Goal: Task Accomplishment & Management: Manage account settings

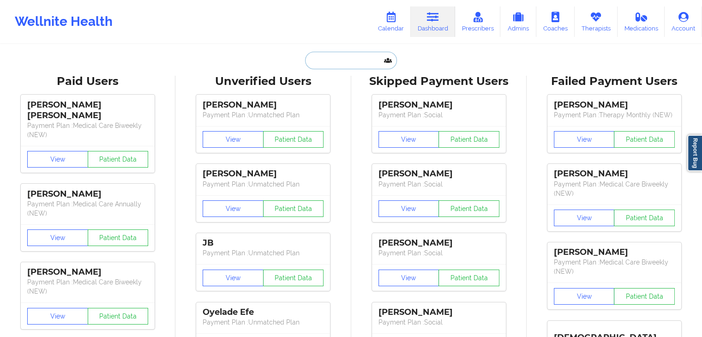
click at [339, 56] on input "text" at bounding box center [350, 61] width 91 height 18
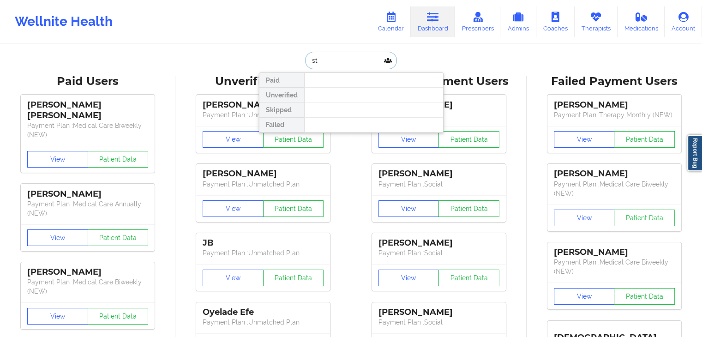
type input "s"
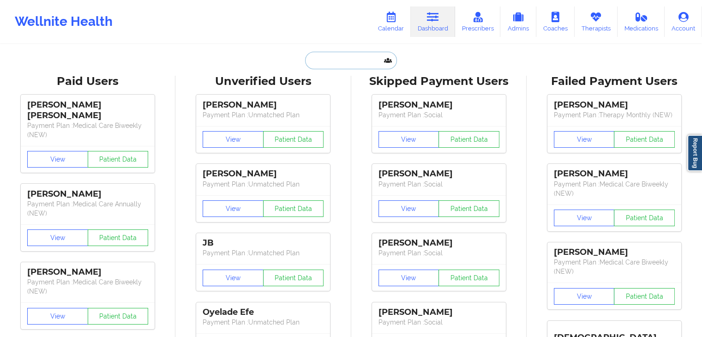
paste input "[EMAIL_ADDRESS][DOMAIN_NAME]"
type input "[EMAIL_ADDRESS][DOMAIN_NAME]"
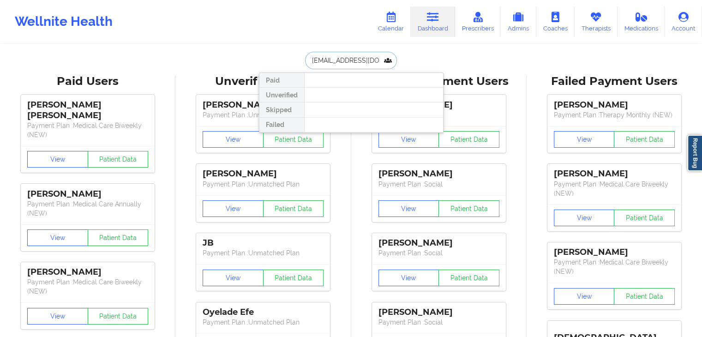
scroll to position [0, 1]
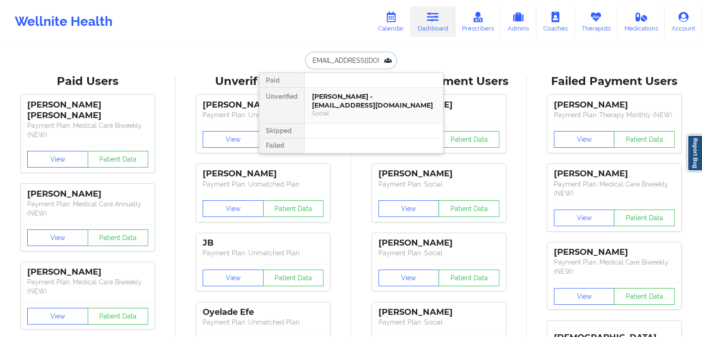
click at [352, 97] on div "[PERSON_NAME] - [EMAIL_ADDRESS][DOMAIN_NAME]" at bounding box center [374, 100] width 124 height 17
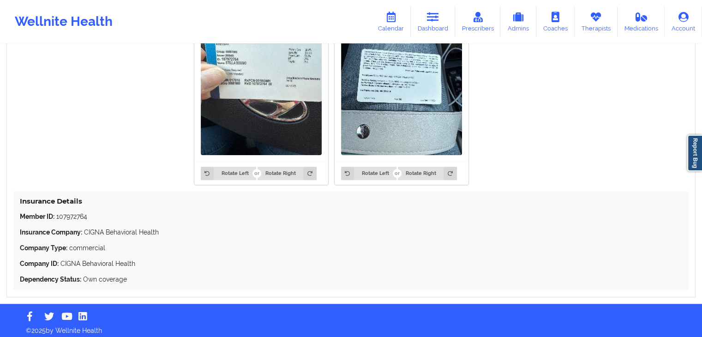
scroll to position [774, 0]
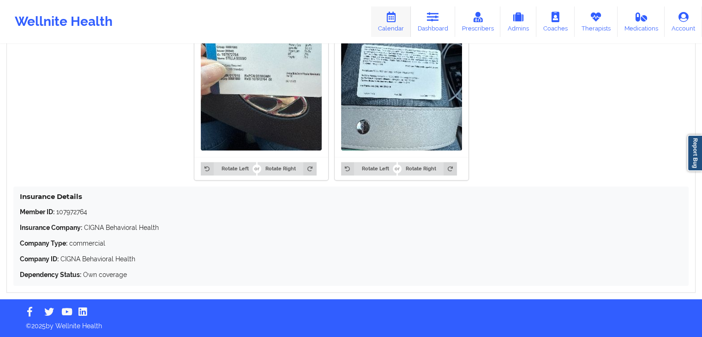
click at [393, 23] on link "Calendar" at bounding box center [391, 21] width 40 height 30
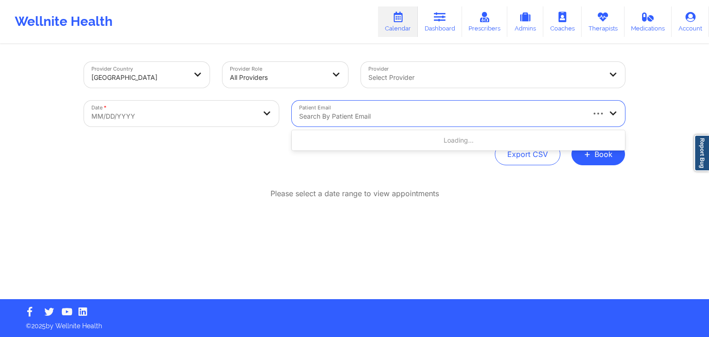
click at [357, 122] on div "Search by patient email" at bounding box center [438, 114] width 292 height 26
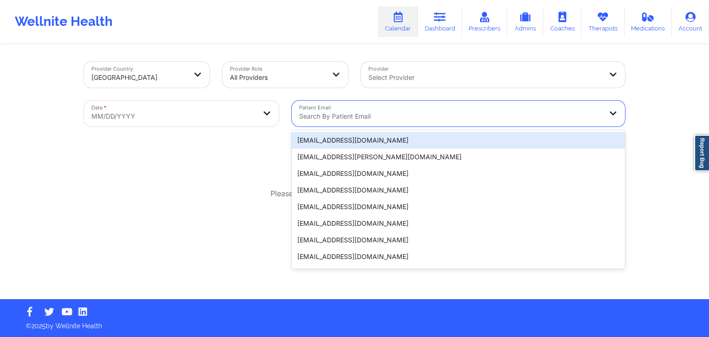
paste input "[EMAIL_ADDRESS][DOMAIN_NAME]"
type input "[EMAIL_ADDRESS][DOMAIN_NAME]"
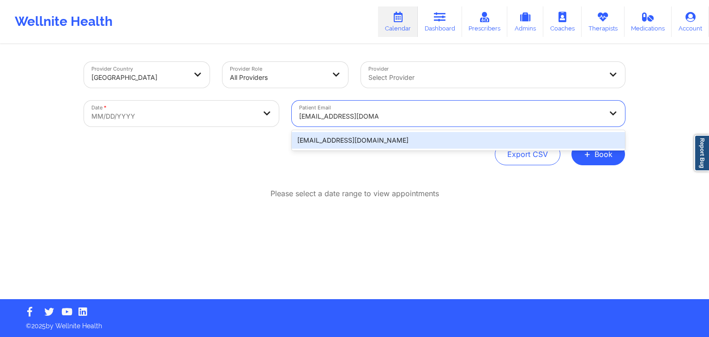
click at [310, 140] on div "[EMAIL_ADDRESS][DOMAIN_NAME]" at bounding box center [458, 140] width 333 height 17
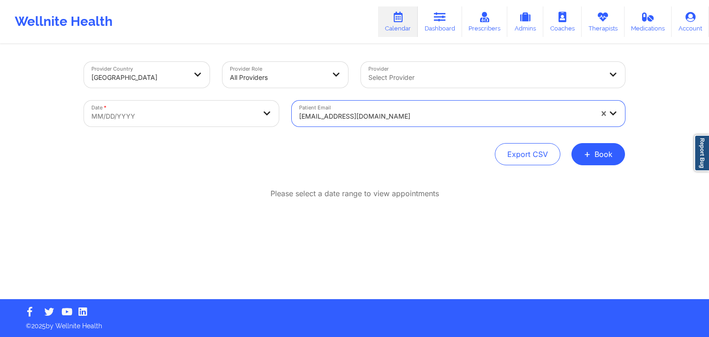
click at [263, 107] on body "Wellnite Health Calendar Dashboard Prescribers Admins Coaches Therapists Medica…" at bounding box center [354, 168] width 709 height 337
select select "2025-8"
select select "2025-9"
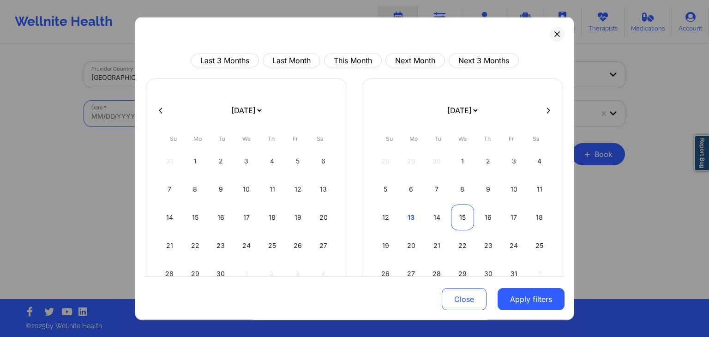
click at [459, 216] on div "15" at bounding box center [463, 217] width 24 height 26
select select "2025-9"
select select "2025-10"
select select "2025-9"
select select "2025-10"
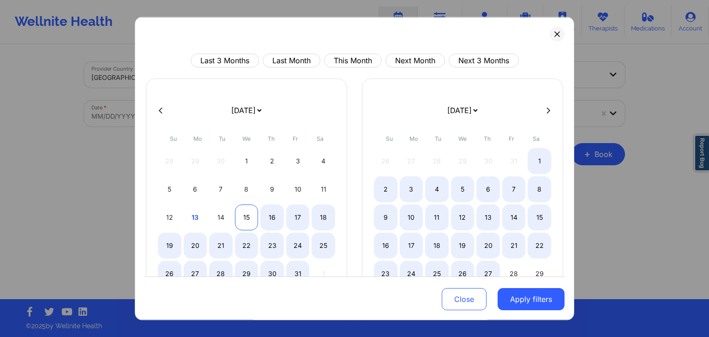
select select "2025-9"
select select "2025-10"
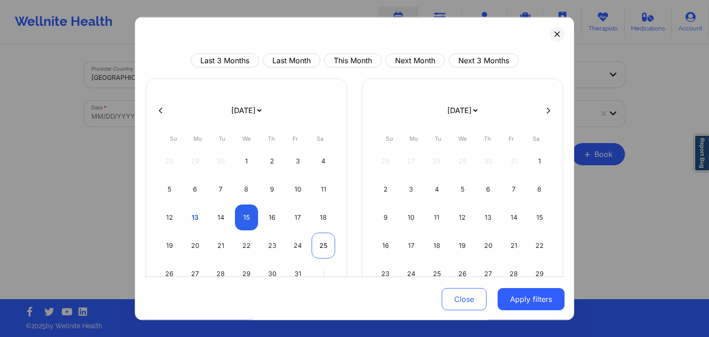
select select "2025-9"
select select "2025-10"
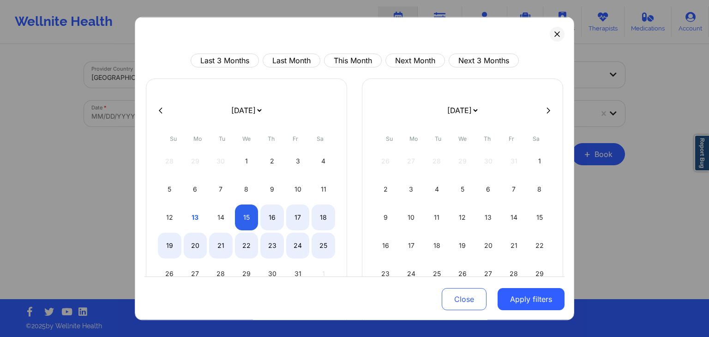
select select "2025-9"
select select "2025-10"
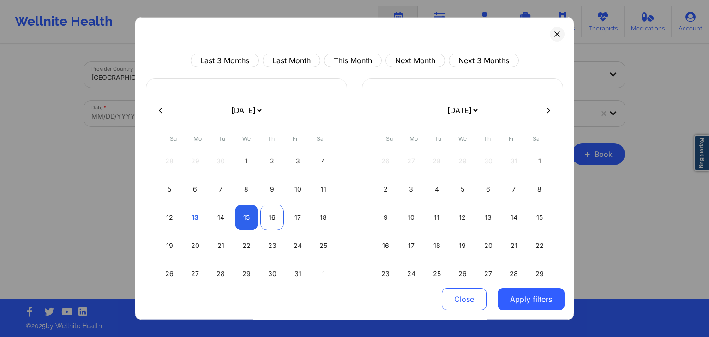
select select "2025-9"
select select "2025-10"
click at [268, 217] on div "16" at bounding box center [272, 217] width 24 height 26
select select "2025-9"
select select "2025-10"
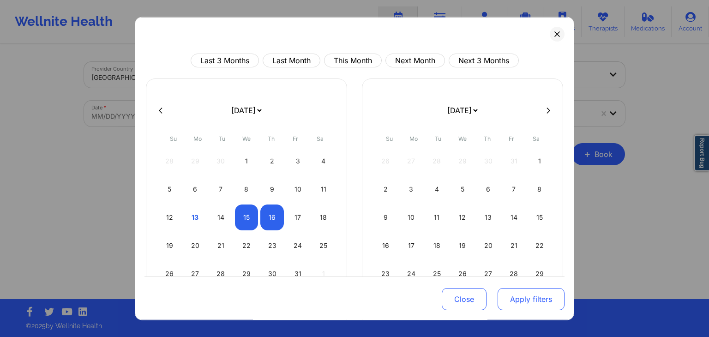
click at [513, 302] on button "Apply filters" at bounding box center [530, 299] width 67 height 22
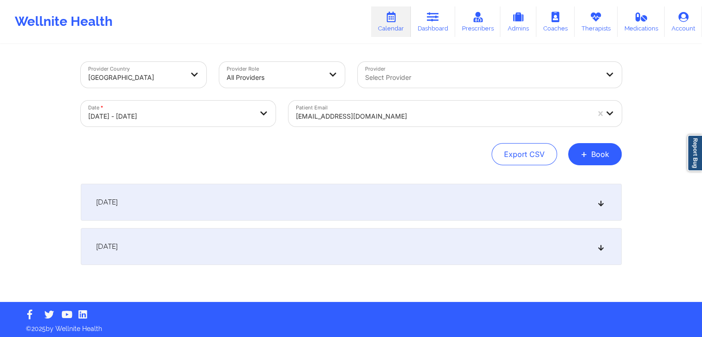
click at [385, 204] on div "[DATE]" at bounding box center [351, 202] width 541 height 37
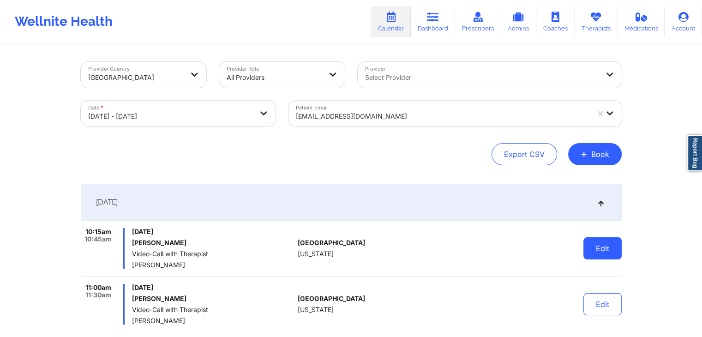
click at [619, 249] on button "Edit" at bounding box center [602, 248] width 38 height 22
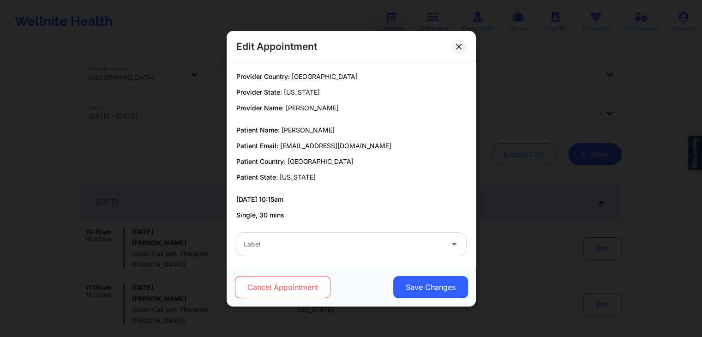
click at [282, 279] on button "Cancel Appointment" at bounding box center [281, 287] width 95 height 22
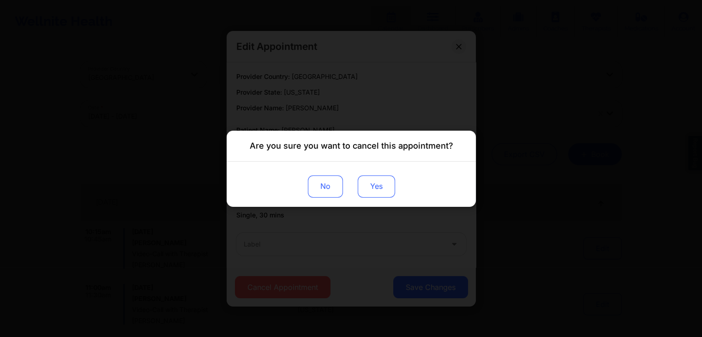
click at [389, 187] on button "Yes" at bounding box center [375, 186] width 37 height 22
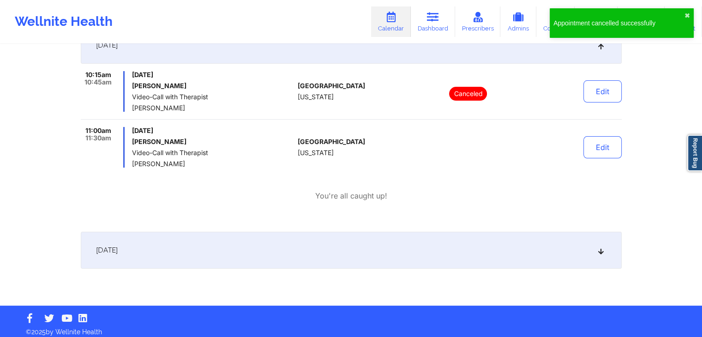
scroll to position [155, 0]
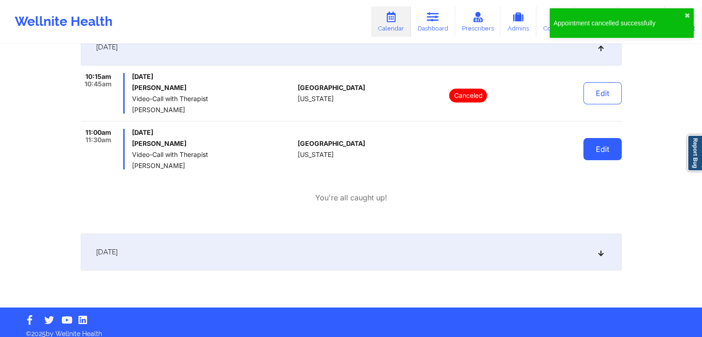
click at [609, 149] on button "Edit" at bounding box center [602, 149] width 38 height 22
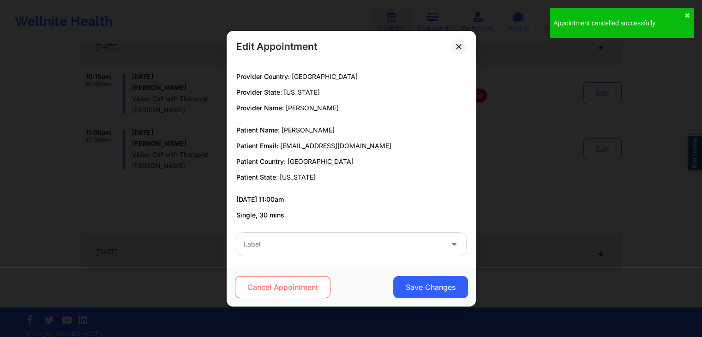
click at [297, 283] on button "Cancel Appointment" at bounding box center [281, 287] width 95 height 22
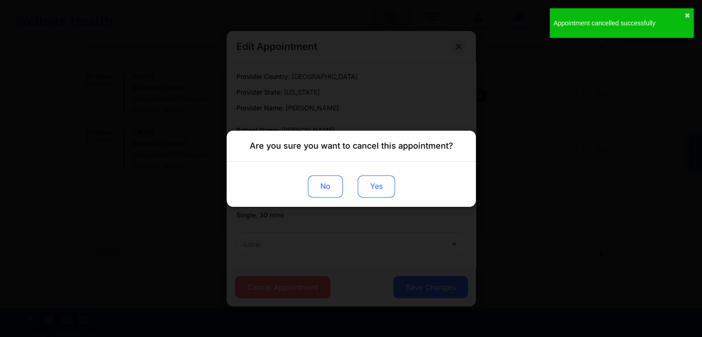
click at [384, 186] on button "Yes" at bounding box center [375, 186] width 37 height 22
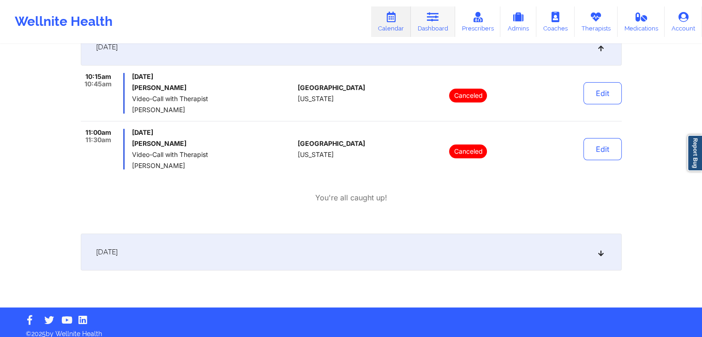
click at [437, 18] on icon at bounding box center [433, 17] width 12 height 10
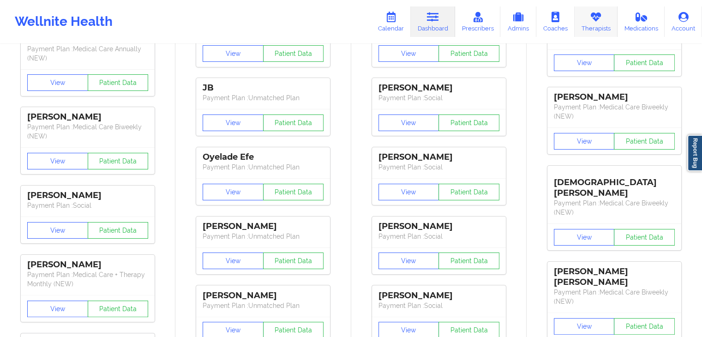
click at [594, 34] on link "Therapists" at bounding box center [595, 21] width 43 height 30
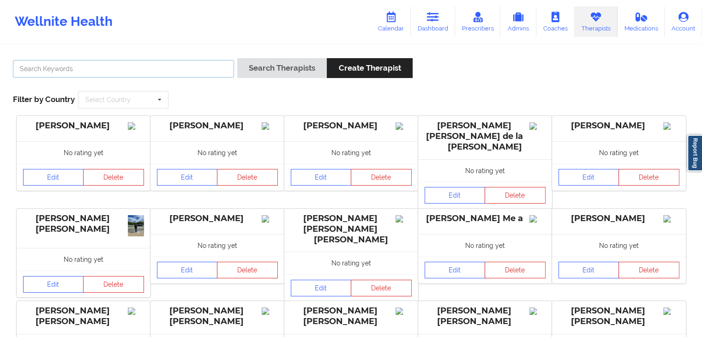
click at [170, 63] on input "text" at bounding box center [123, 69] width 221 height 18
click at [237, 58] on button "Search Therapists" at bounding box center [281, 68] width 89 height 20
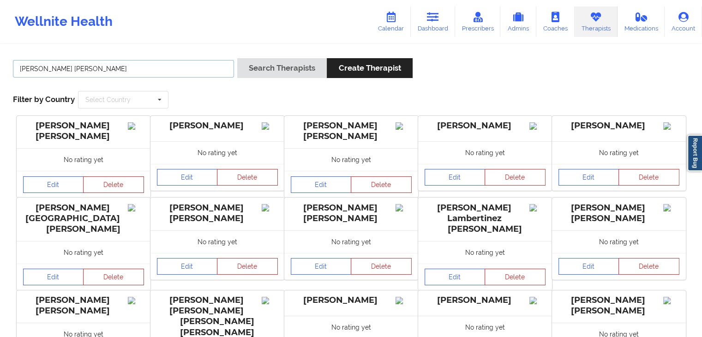
click at [237, 58] on button "Search Therapists" at bounding box center [281, 68] width 89 height 20
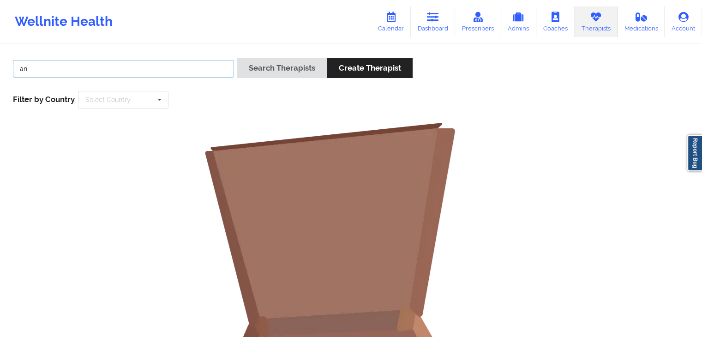
type input "a"
type input "[PERSON_NAME]"
click at [237, 58] on button "Search Therapists" at bounding box center [281, 68] width 89 height 20
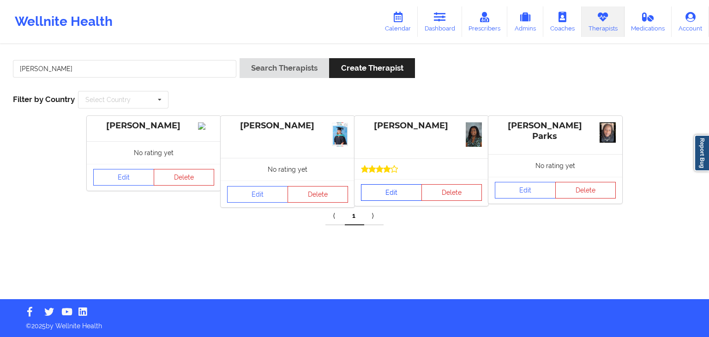
click at [378, 196] on link "Edit" at bounding box center [391, 192] width 61 height 17
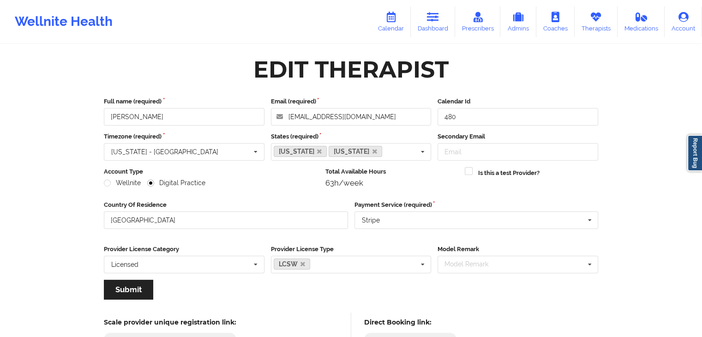
scroll to position [77, 0]
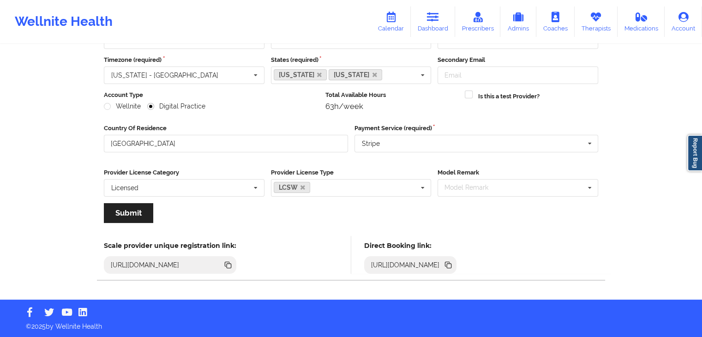
click at [451, 264] on icon at bounding box center [449, 265] width 5 height 5
click at [443, 24] on link "Dashboard" at bounding box center [433, 21] width 44 height 30
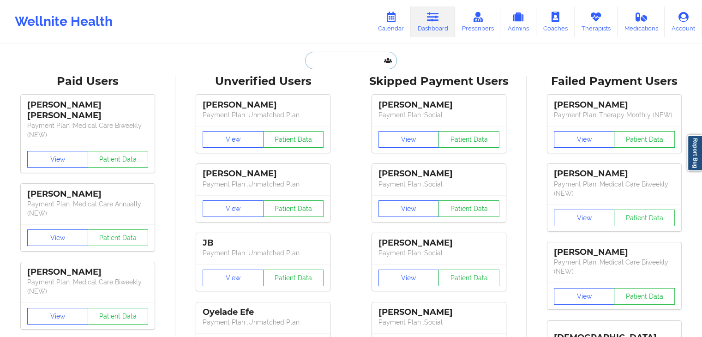
click at [324, 60] on input "text" at bounding box center [350, 61] width 91 height 18
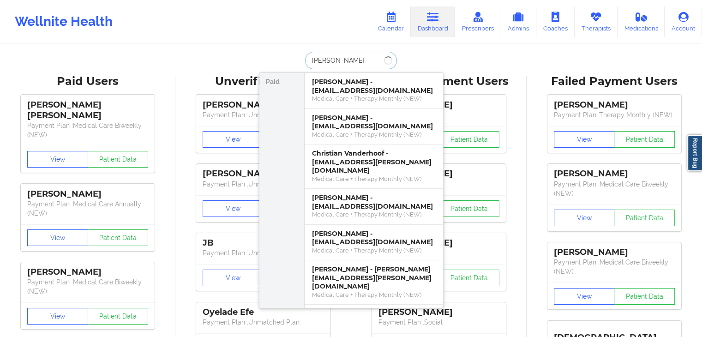
type input "[PERSON_NAME]"
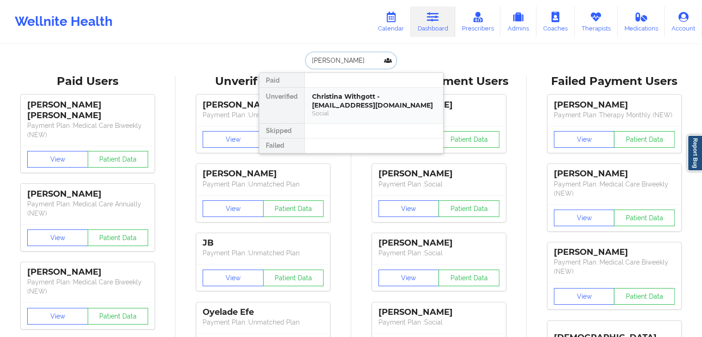
click at [356, 97] on div "Christina Withgott - [EMAIL_ADDRESS][DOMAIN_NAME]" at bounding box center [374, 100] width 124 height 17
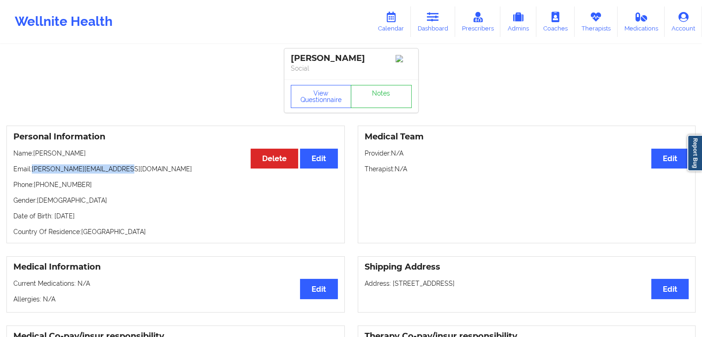
drag, startPoint x: 116, startPoint y: 170, endPoint x: 31, endPoint y: 170, distance: 84.4
click at [31, 170] on p "Email: [PERSON_NAME][EMAIL_ADDRESS][DOMAIN_NAME]" at bounding box center [175, 168] width 324 height 9
copy p "[PERSON_NAME][EMAIL_ADDRESS][DOMAIN_NAME]"
click at [398, 24] on link "Calendar" at bounding box center [391, 21] width 40 height 30
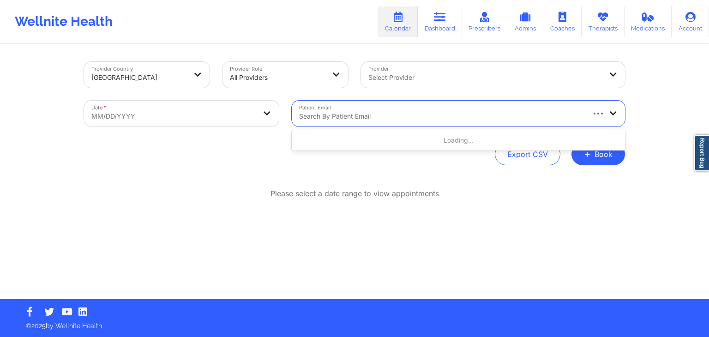
click at [377, 117] on div at bounding box center [441, 116] width 284 height 11
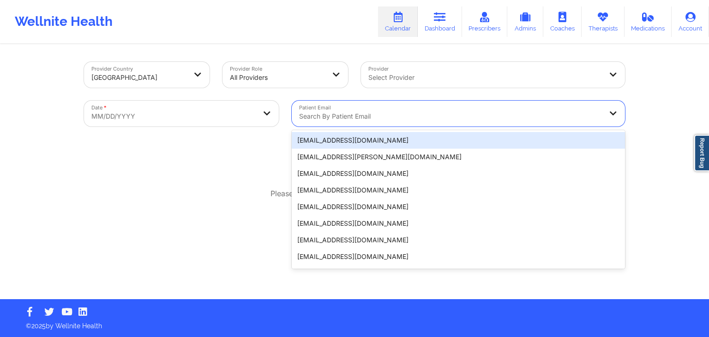
paste input "[PERSON_NAME][EMAIL_ADDRESS][DOMAIN_NAME]"
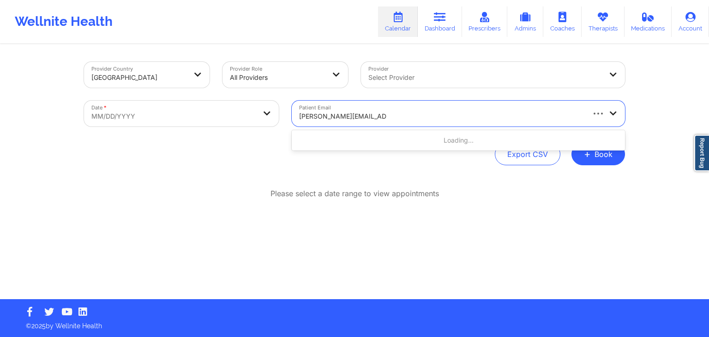
type input "[PERSON_NAME][EMAIL_ADDRESS][DOMAIN_NAME]"
select select "2025-8"
select select "2025-9"
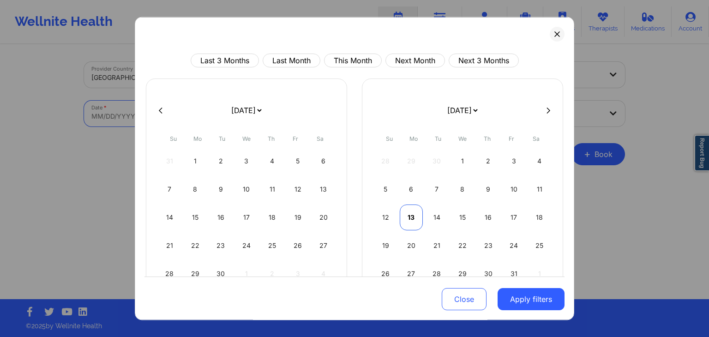
click at [412, 216] on div "13" at bounding box center [411, 217] width 24 height 26
select select "2025-9"
select select "2025-10"
select select "2025-9"
select select "2025-10"
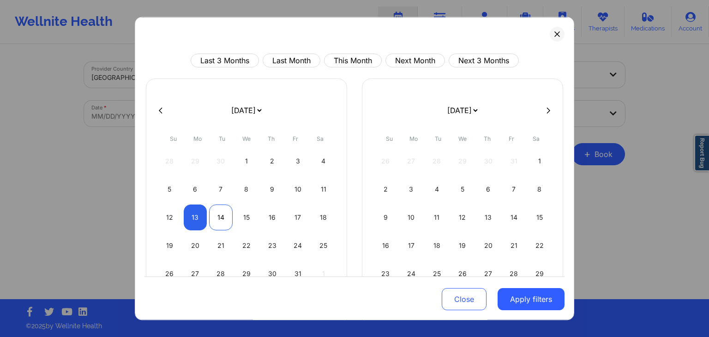
click at [227, 212] on div "14" at bounding box center [221, 217] width 24 height 26
select select "2025-9"
select select "2025-10"
click at [225, 212] on div "14" at bounding box center [221, 217] width 24 height 26
select select "2025-9"
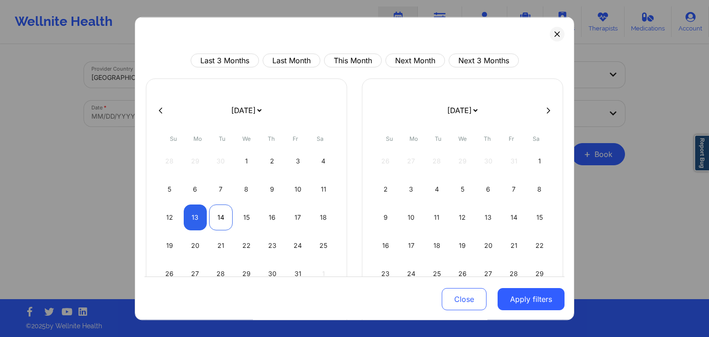
select select "2025-10"
select select "2025-9"
select select "2025-10"
select select "2025-9"
select select "2025-10"
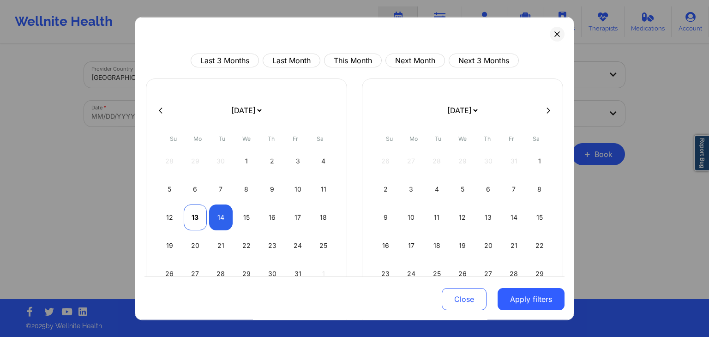
click at [187, 215] on div "13" at bounding box center [196, 217] width 24 height 26
select select "2025-9"
select select "2025-10"
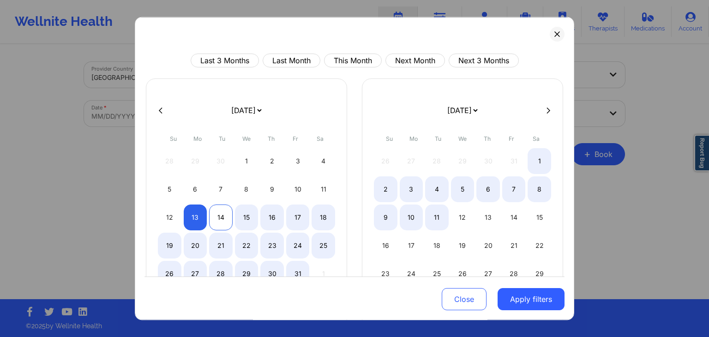
select select "2025-9"
select select "2025-10"
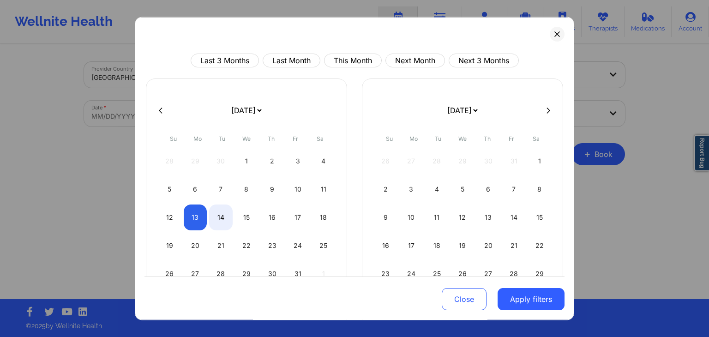
click at [207, 218] on div "12 13 14 15 16 17 18" at bounding box center [246, 217] width 177 height 26
select select "2025-9"
select select "2025-10"
click at [213, 220] on div "14" at bounding box center [221, 217] width 24 height 26
select select "2025-9"
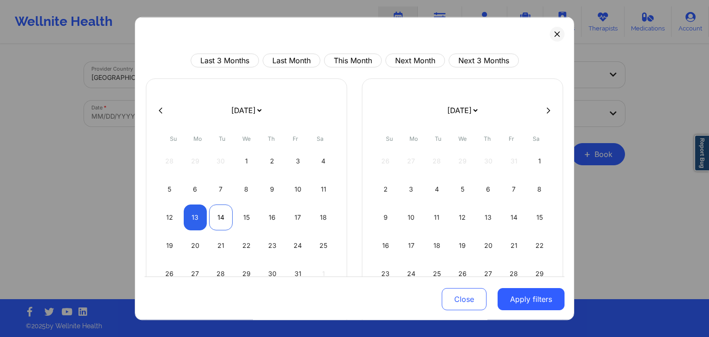
select select "2025-10"
click at [508, 301] on button "Apply filters" at bounding box center [530, 299] width 67 height 22
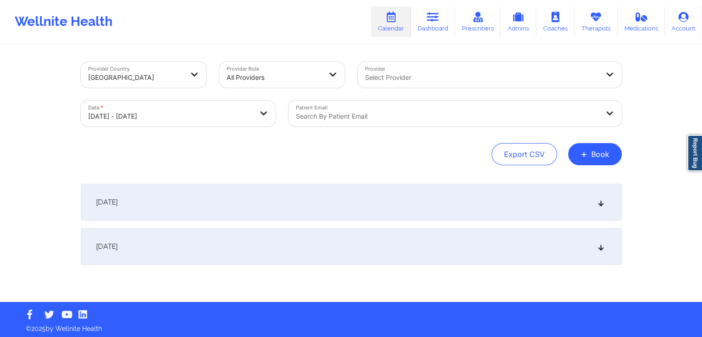
click at [340, 212] on div "[DATE]" at bounding box center [351, 202] width 541 height 37
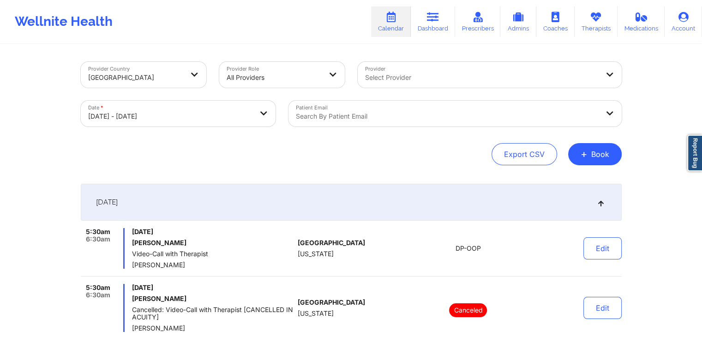
click at [368, 115] on div at bounding box center [447, 116] width 303 height 11
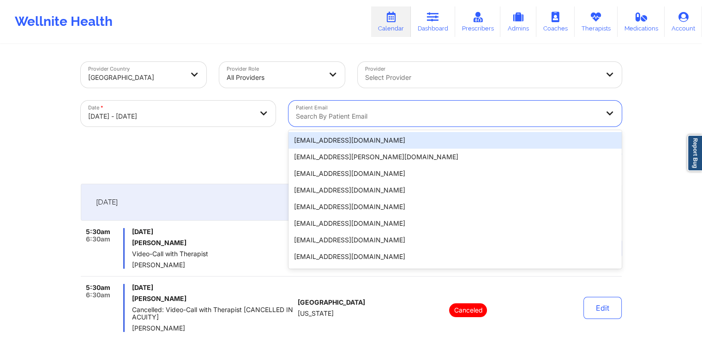
paste input "[PERSON_NAME][EMAIL_ADDRESS][DOMAIN_NAME]"
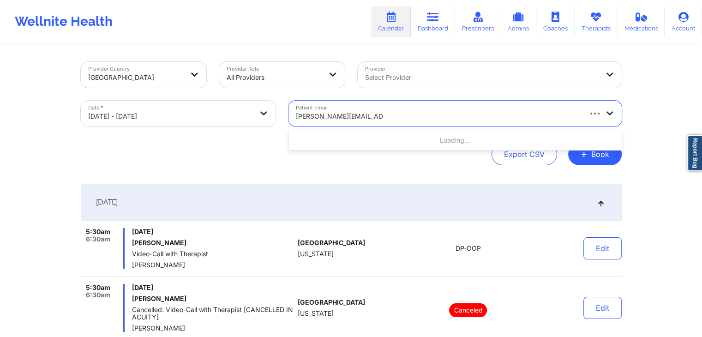
type input "[PERSON_NAME][EMAIL_ADDRESS][DOMAIN_NAME]"
click at [450, 162] on div "Export CSV + Book" at bounding box center [351, 154] width 541 height 22
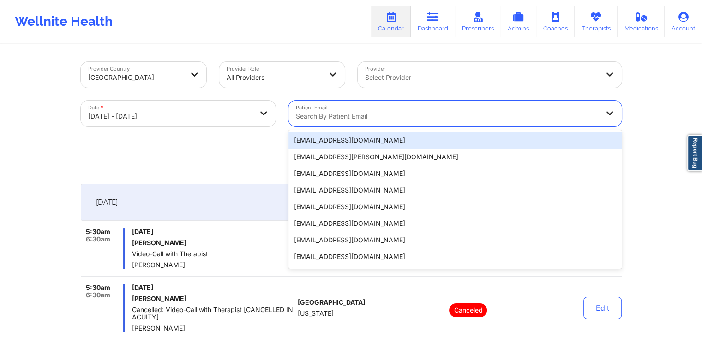
click at [340, 122] on div "Search by patient email" at bounding box center [443, 114] width 311 height 26
paste input "[PERSON_NAME][EMAIL_ADDRESS][DOMAIN_NAME]"
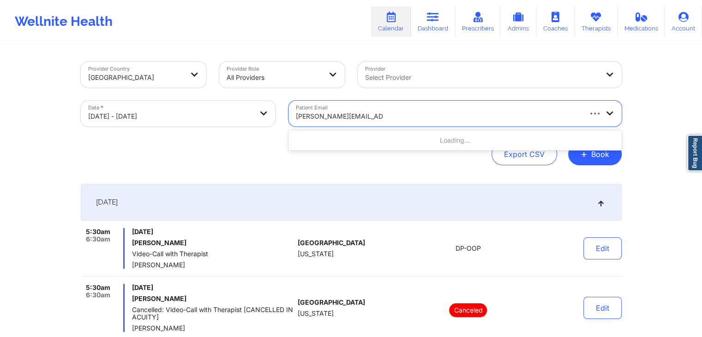
type input "[PERSON_NAME][EMAIL_ADDRESS][DOMAIN_NAME]"
click at [256, 112] on body "Wellnite Health Calendar Dashboard Prescribers Admins Coaches Therapists Medica…" at bounding box center [351, 168] width 702 height 337
select select "2025-9"
select select "2025-10"
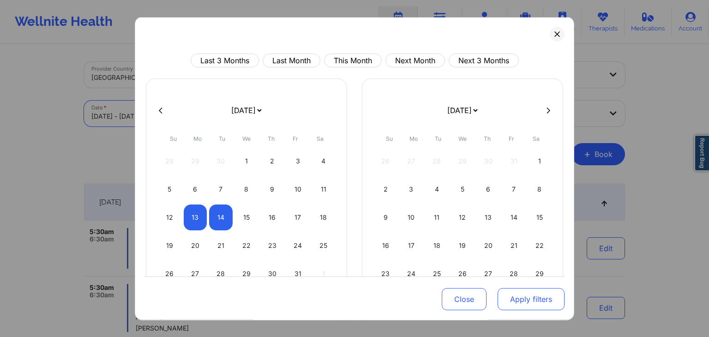
click at [522, 307] on button "Apply filters" at bounding box center [530, 299] width 67 height 22
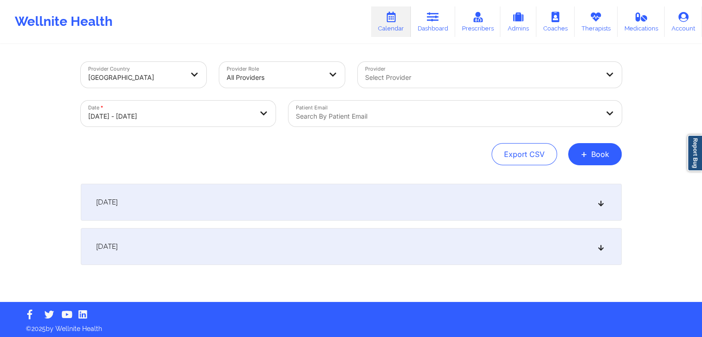
click at [371, 119] on div at bounding box center [447, 116] width 303 height 11
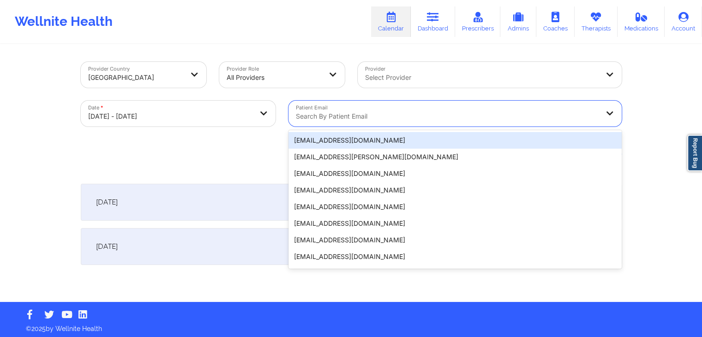
paste input "[PERSON_NAME][EMAIL_ADDRESS][DOMAIN_NAME]"
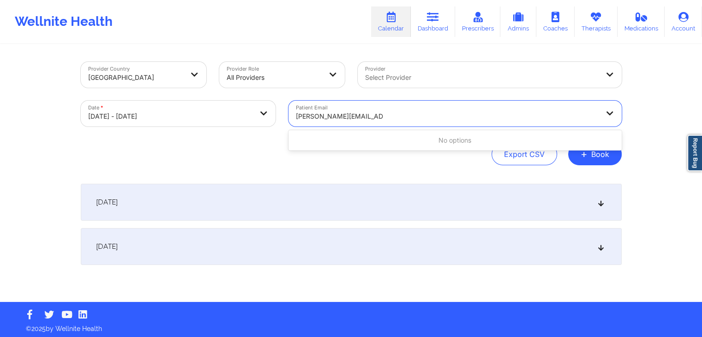
type input "[PERSON_NAME][EMAIL_ADDRESS][DOMAIN_NAME]"
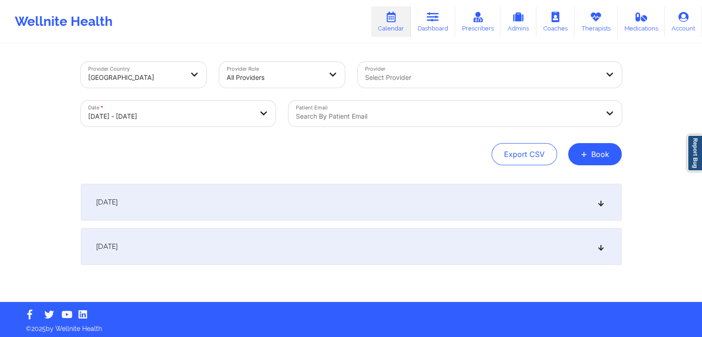
click at [392, 166] on div "Provider Country [GEOGRAPHIC_DATA] Provider Role All Providers Provider Select …" at bounding box center [351, 173] width 554 height 256
click at [392, 23] on link "Calendar" at bounding box center [391, 21] width 40 height 30
click at [425, 20] on link "Dashboard" at bounding box center [433, 21] width 44 height 30
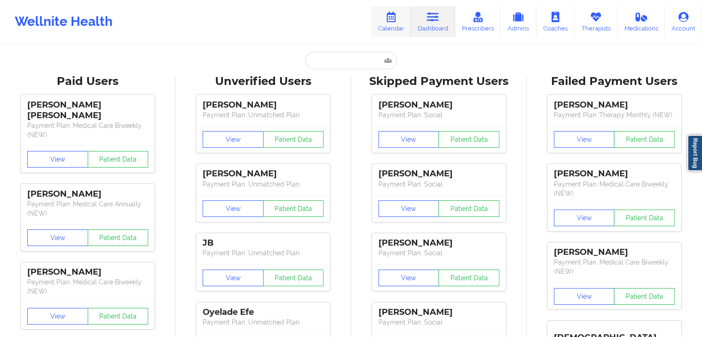
click at [387, 18] on icon at bounding box center [391, 17] width 12 height 10
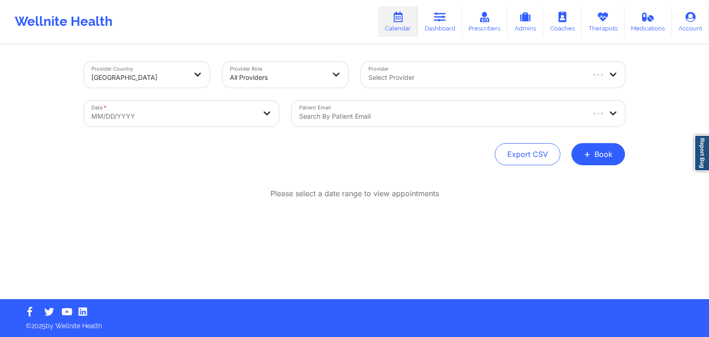
click at [363, 111] on div at bounding box center [441, 116] width 284 height 11
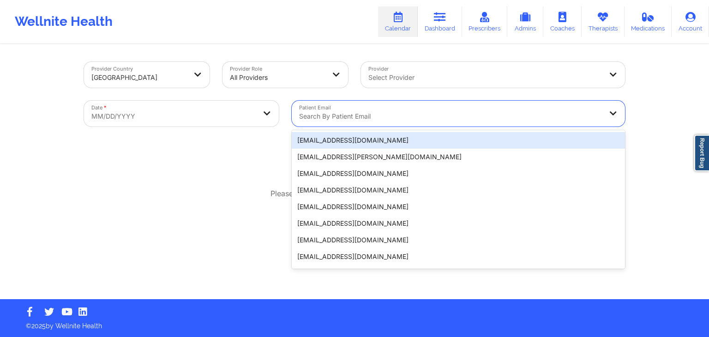
paste input "[PERSON_NAME][EMAIL_ADDRESS][DOMAIN_NAME]"
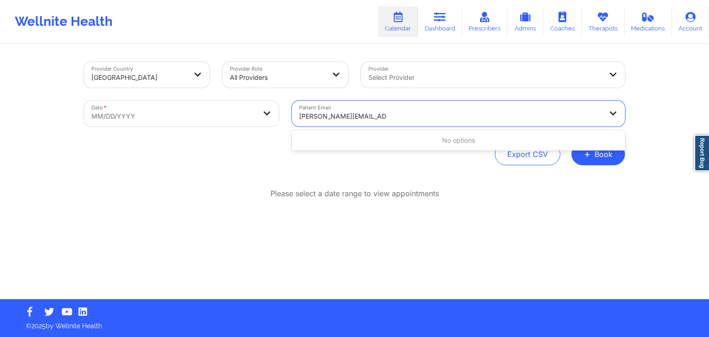
type input "[PERSON_NAME][EMAIL_ADDRESS][DOMAIN_NAME]"
click at [261, 113] on body "Wellnite Health Calendar Dashboard Prescribers Admins Coaches Therapists Medica…" at bounding box center [354, 168] width 709 height 337
select select "2025-8"
select select "2025-9"
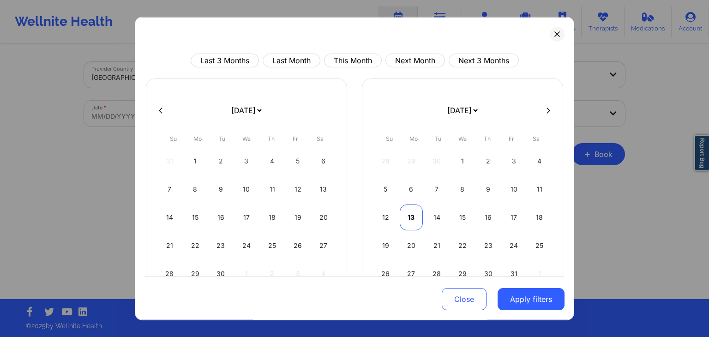
click at [408, 213] on div "13" at bounding box center [411, 217] width 24 height 26
select select "2025-9"
select select "2025-10"
select select "2025-9"
select select "2025-10"
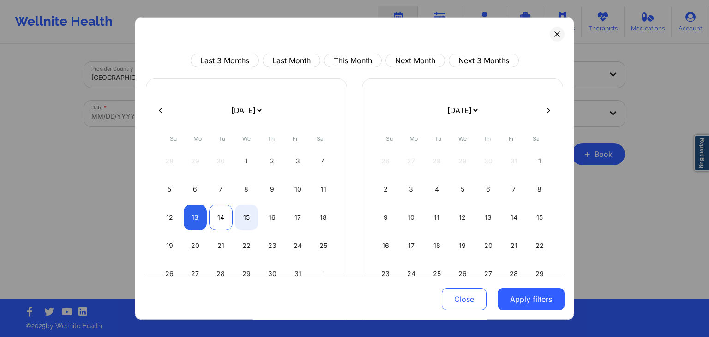
select select "2025-9"
select select "2025-10"
click at [219, 212] on div "14" at bounding box center [221, 217] width 24 height 26
select select "2025-9"
select select "2025-10"
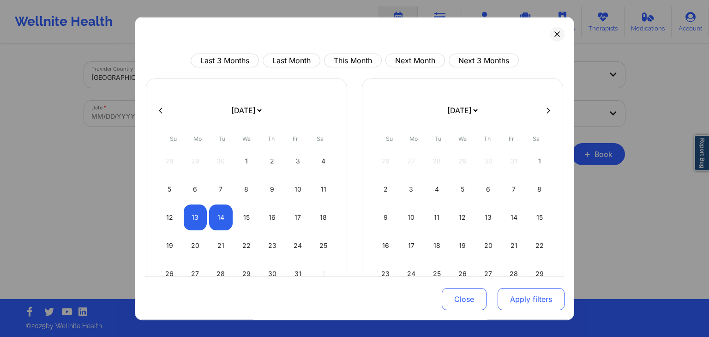
click at [535, 296] on button "Apply filters" at bounding box center [530, 299] width 67 height 22
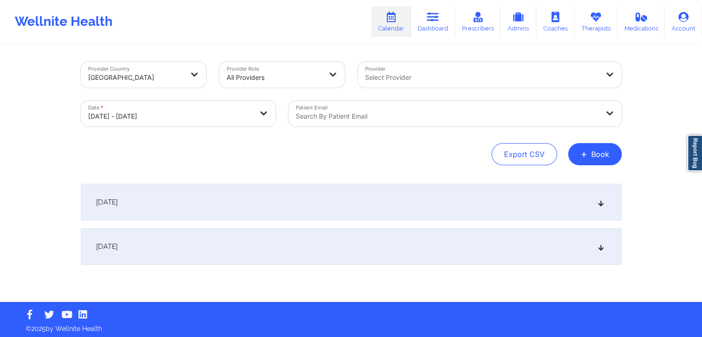
click at [381, 207] on div "[DATE]" at bounding box center [351, 202] width 541 height 37
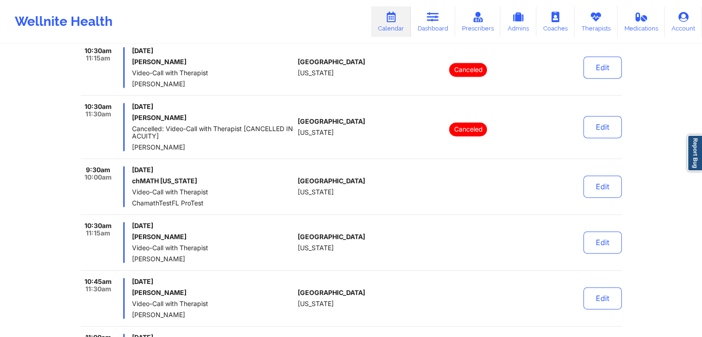
scroll to position [5104, 0]
